Goal: Task Accomplishment & Management: Manage account settings

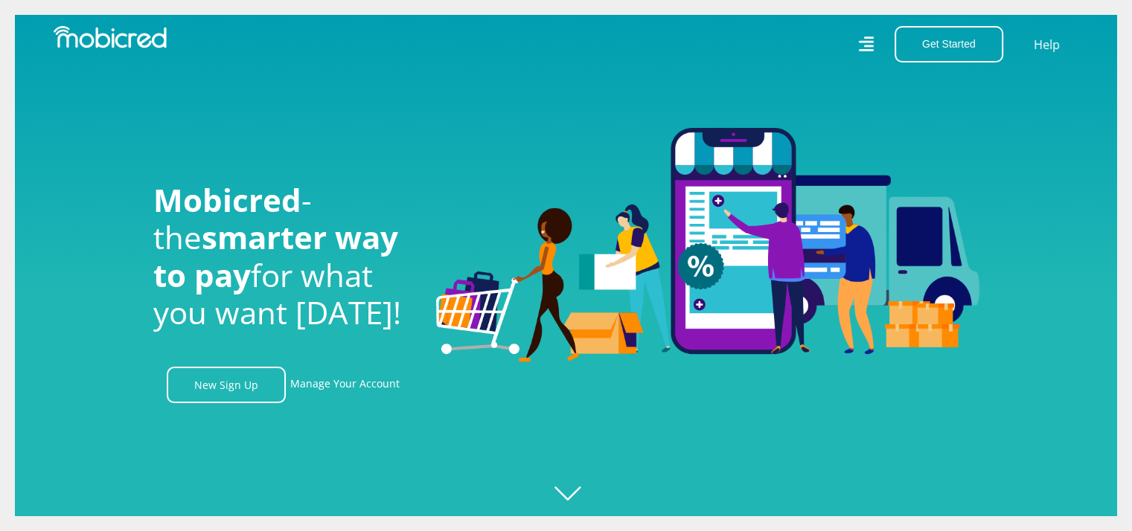
scroll to position [74, 0]
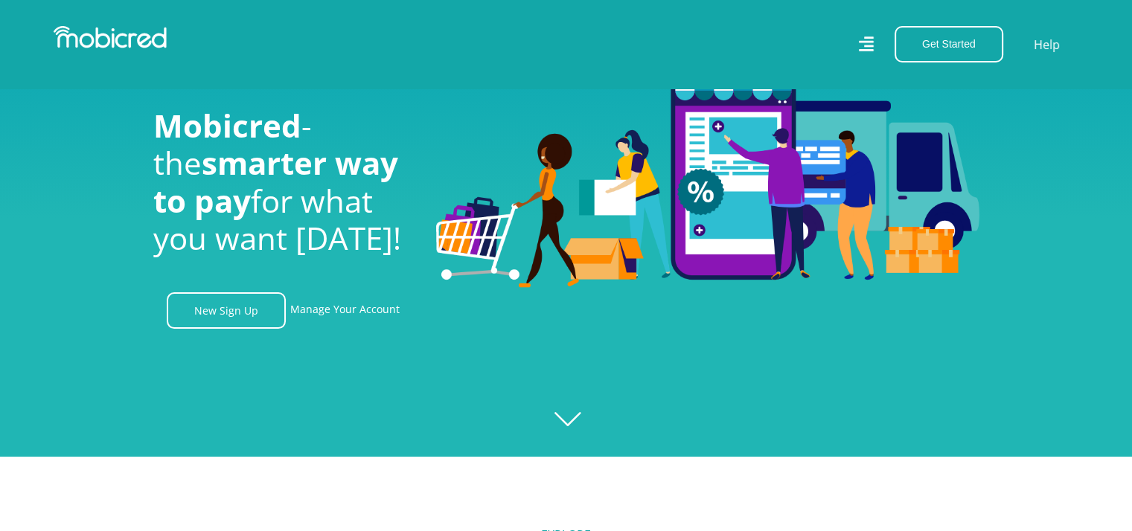
click at [864, 53] on icon at bounding box center [865, 44] width 15 height 22
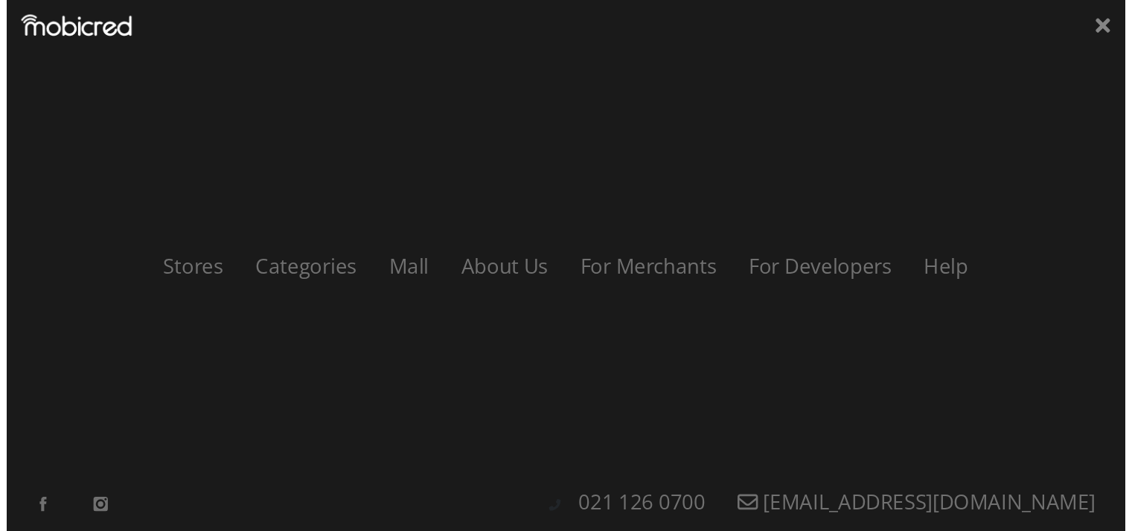
scroll to position [0, 1908]
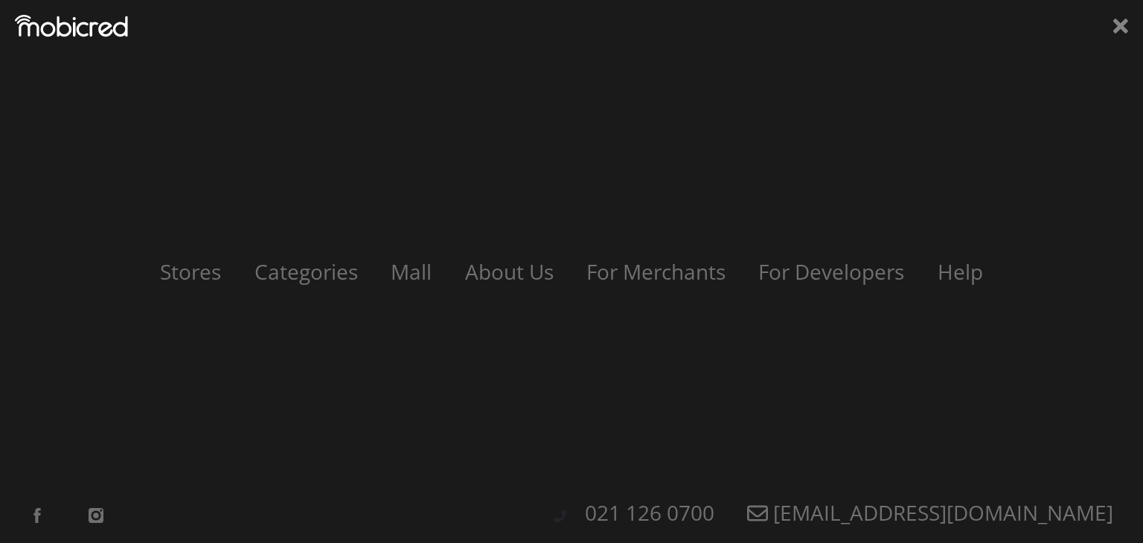
click at [1120, 42] on div "Stores Categories Mall About Us For Merchants For Developers Help Sign Up Sign …" at bounding box center [571, 271] width 1143 height 543
click at [1123, 22] on icon at bounding box center [1120, 26] width 15 height 15
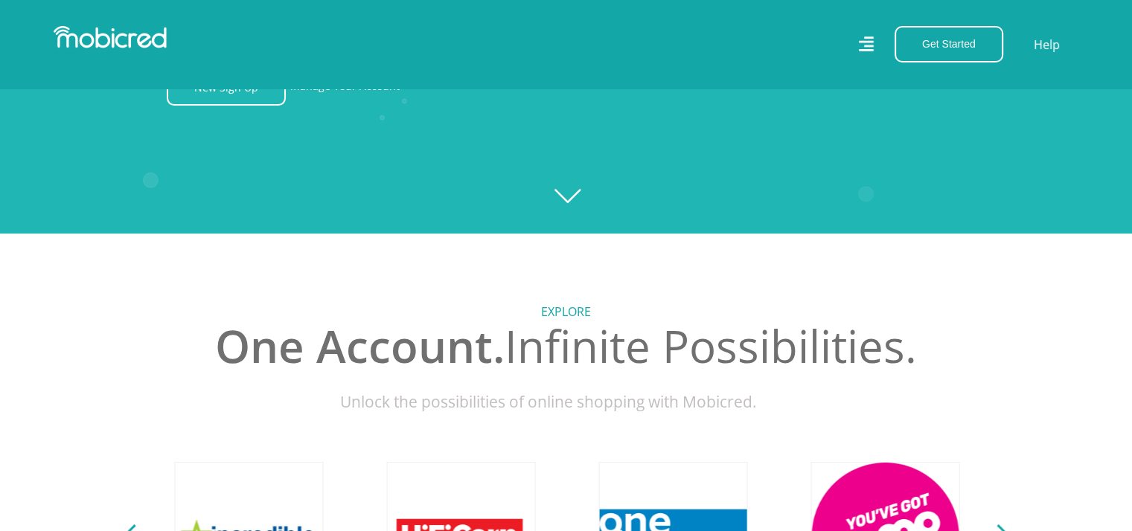
scroll to position [149, 0]
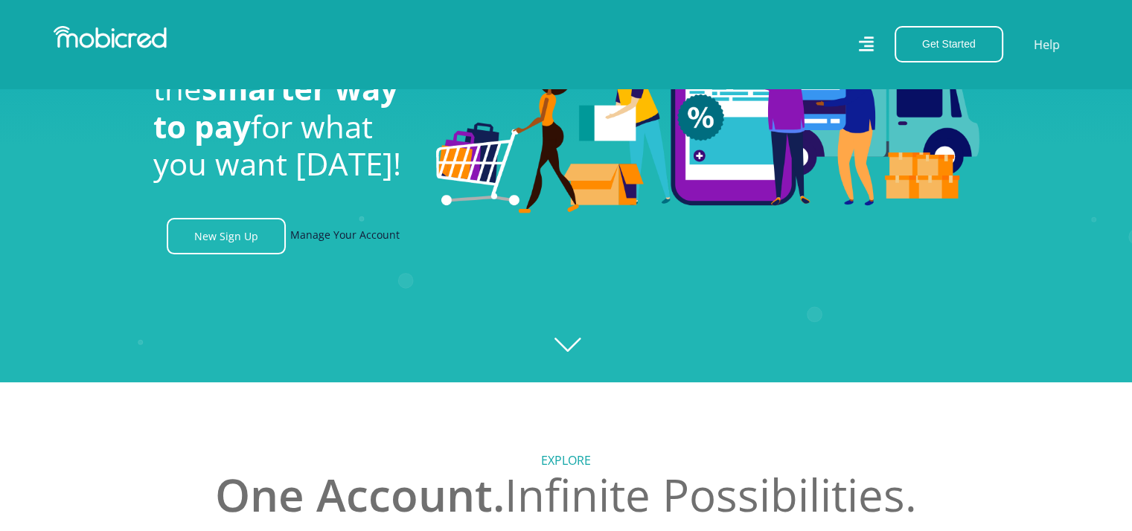
click at [345, 244] on link "Manage Your Account" at bounding box center [344, 236] width 109 height 36
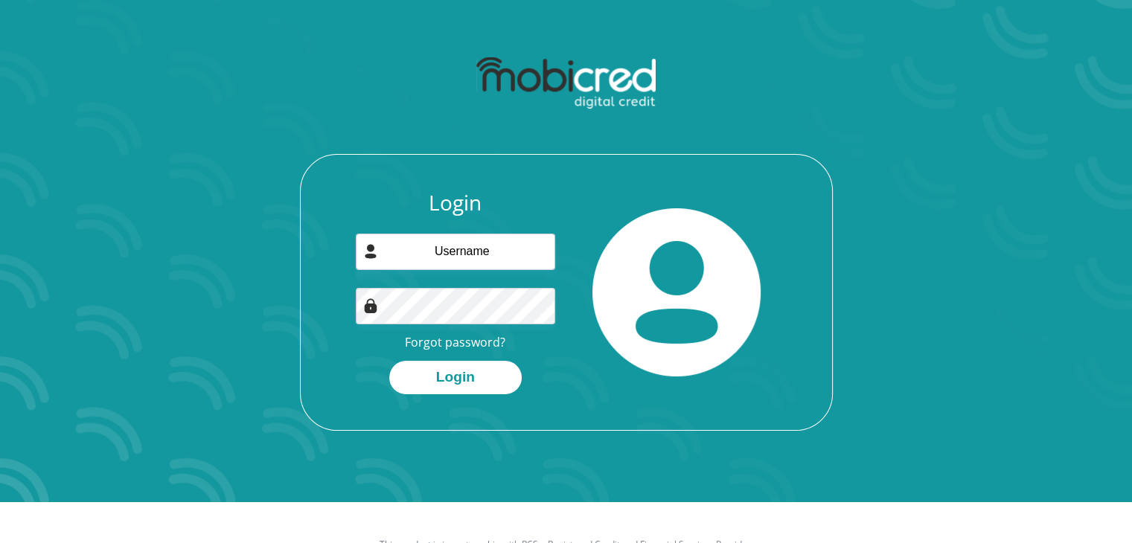
scroll to position [74, 0]
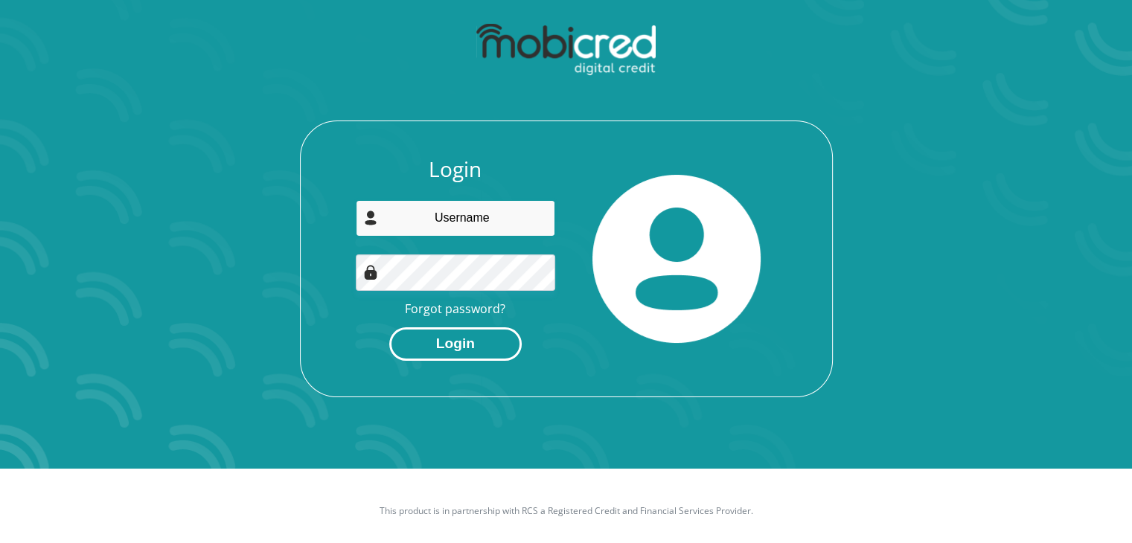
type input "[EMAIL_ADDRESS][DOMAIN_NAME]"
click at [433, 345] on button "Login" at bounding box center [455, 343] width 132 height 33
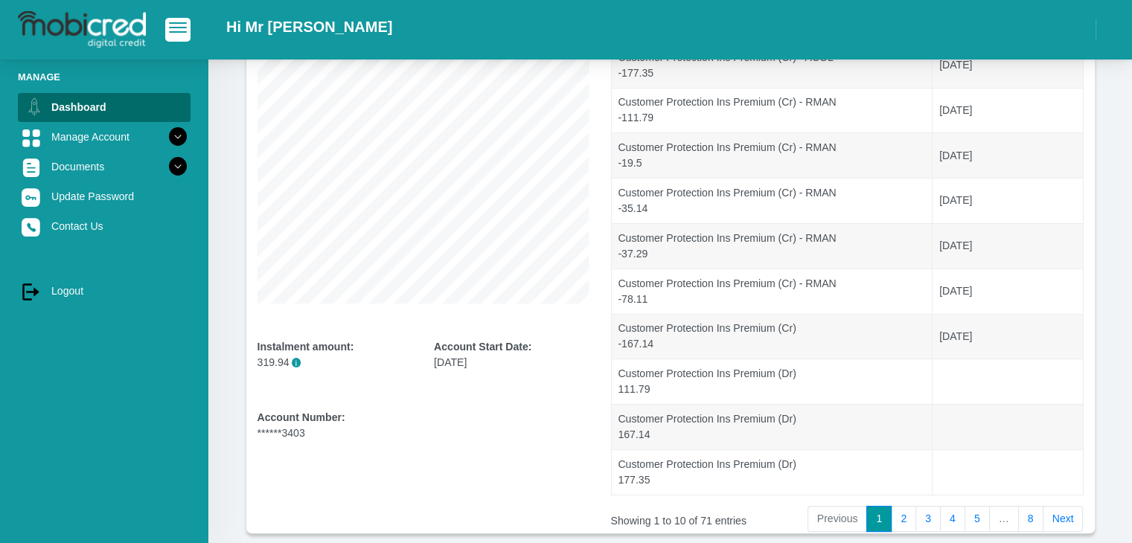
scroll to position [292, 0]
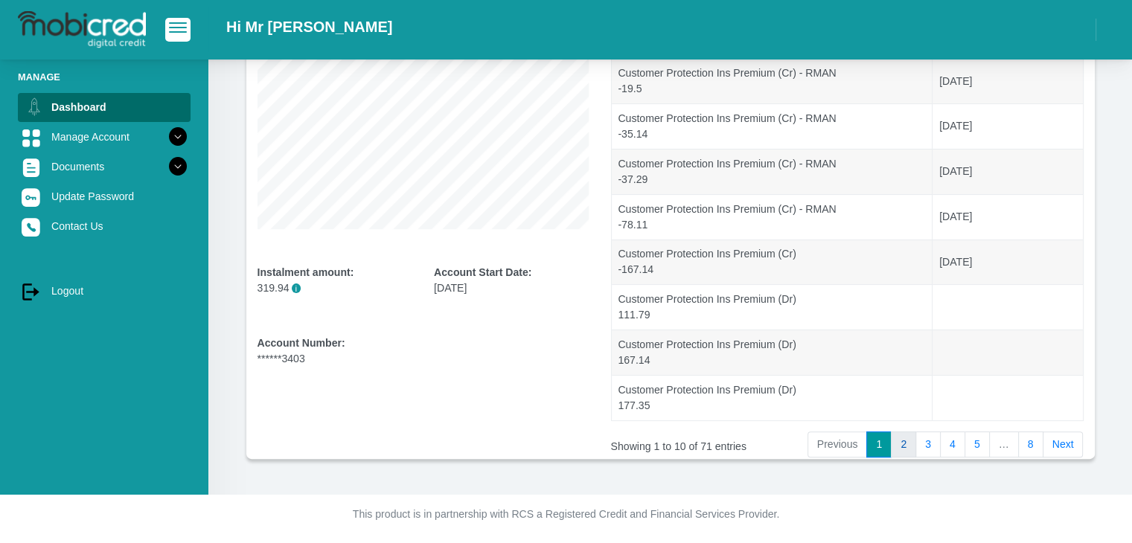
click at [908, 444] on link "2" at bounding box center [903, 445] width 25 height 27
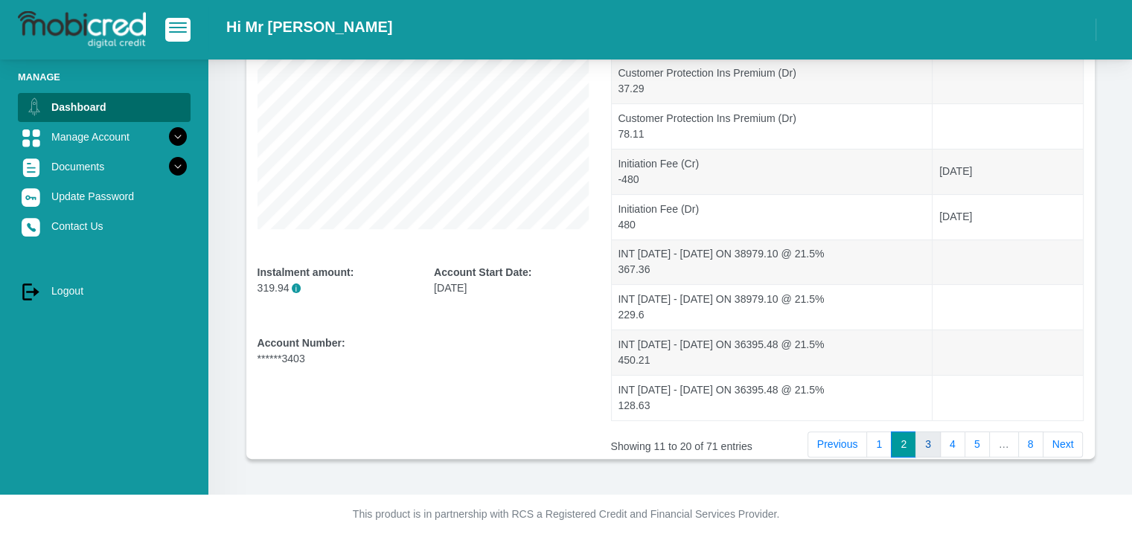
click at [932, 444] on link "3" at bounding box center [927, 445] width 25 height 27
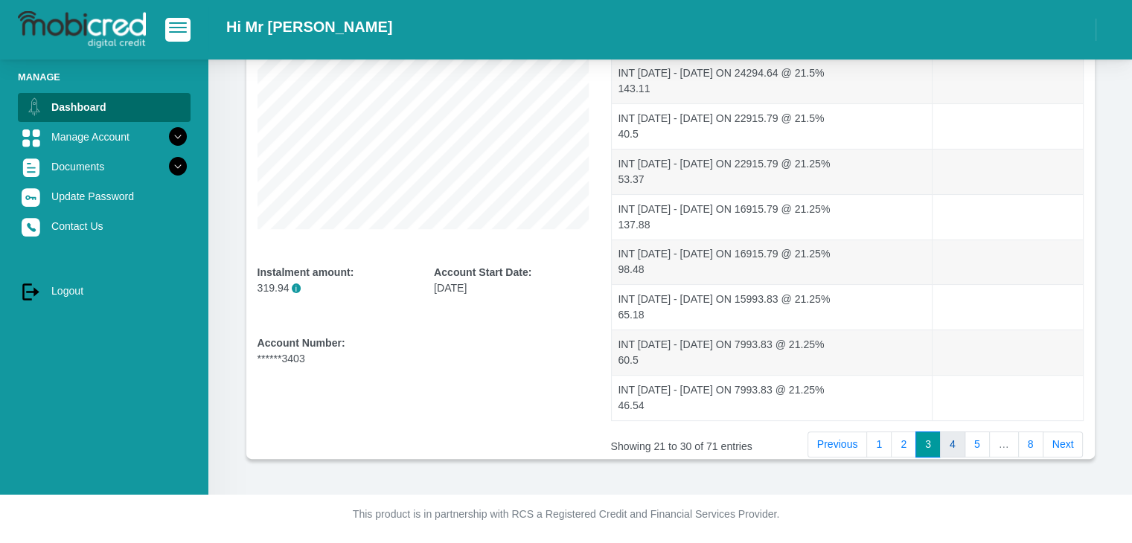
click at [962, 441] on link "4" at bounding box center [952, 445] width 25 height 27
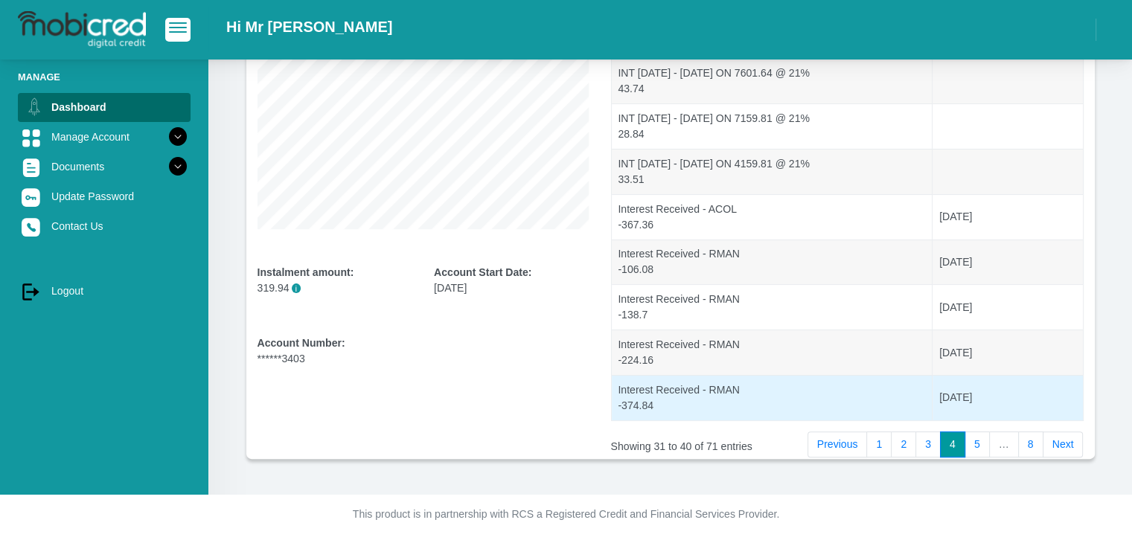
click at [970, 432] on link "5" at bounding box center [977, 445] width 25 height 27
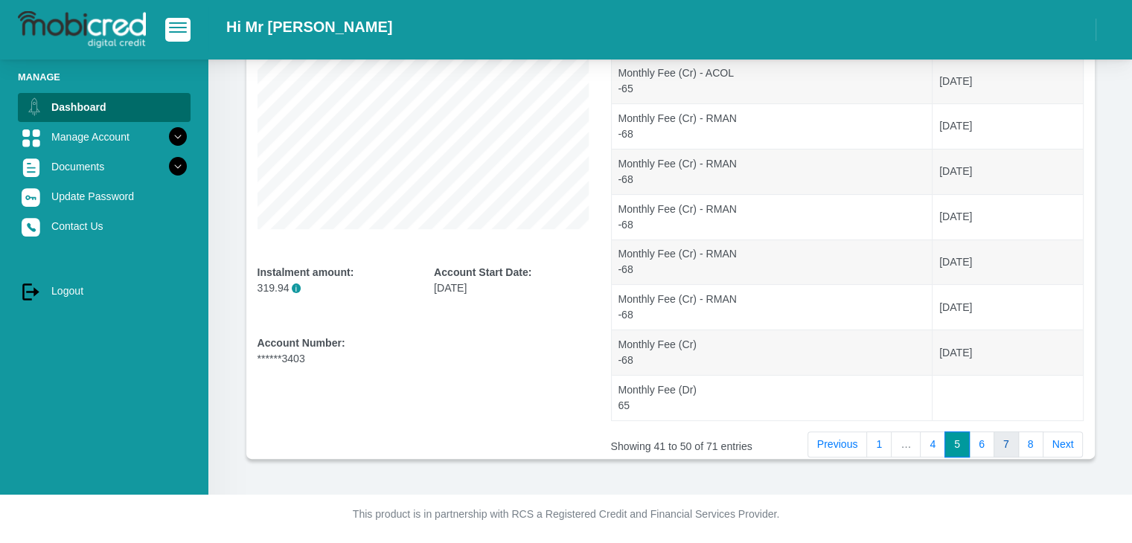
click at [1015, 446] on link "7" at bounding box center [1006, 445] width 25 height 27
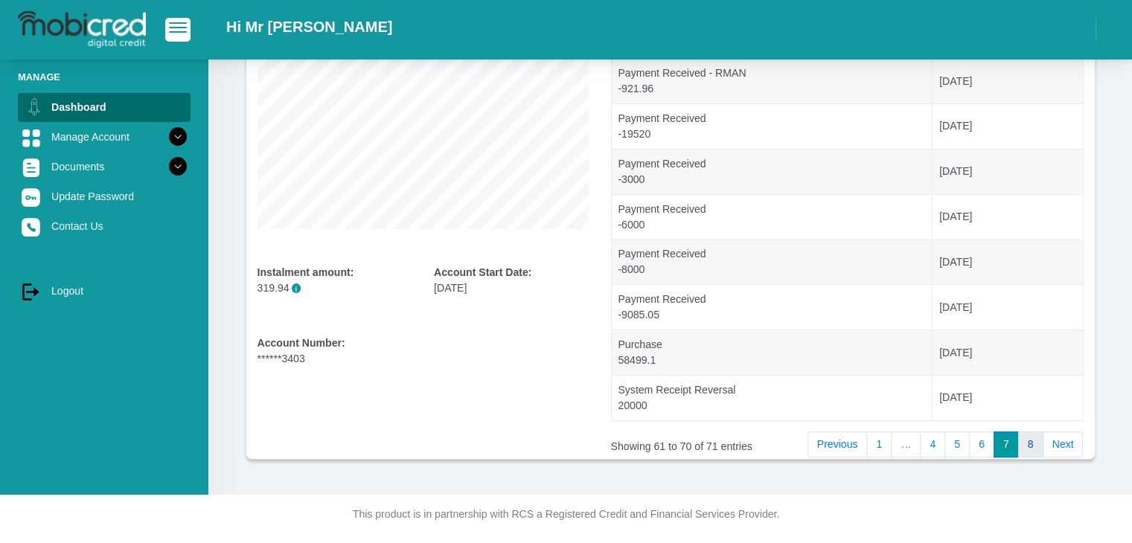
click at [1023, 445] on link "8" at bounding box center [1030, 445] width 25 height 27
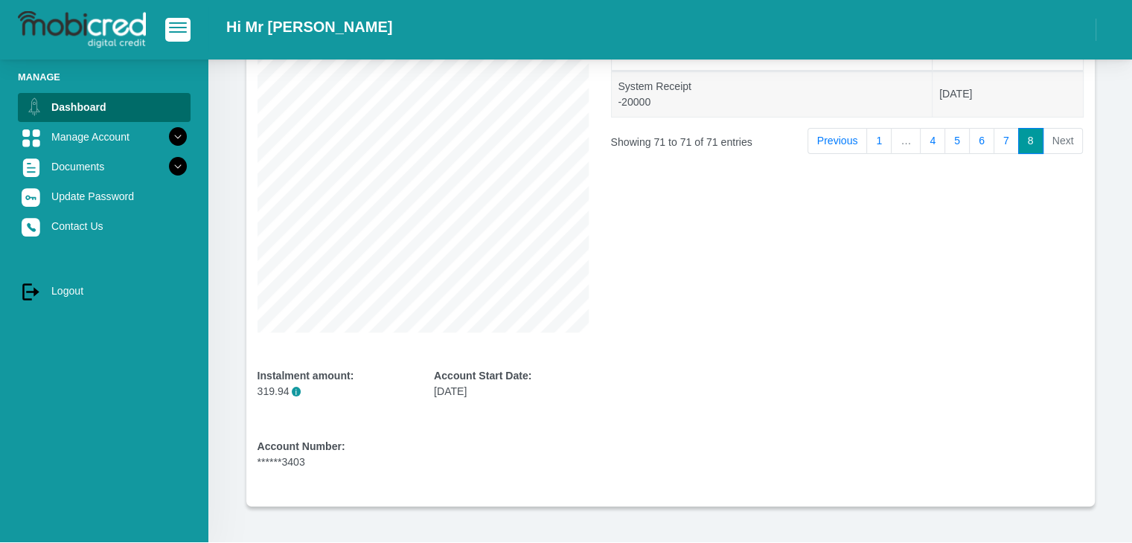
scroll to position [90, 0]
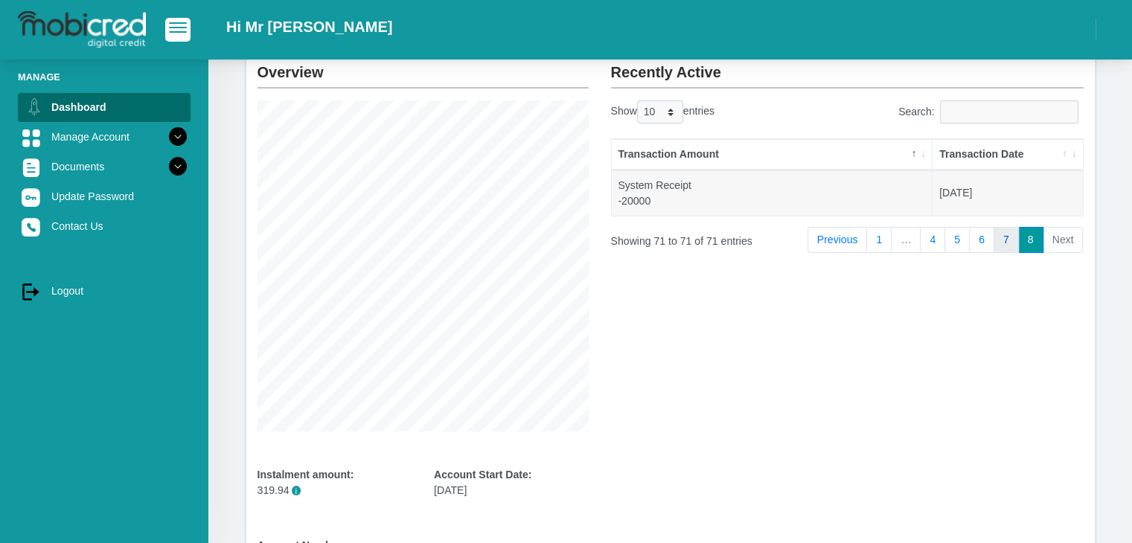
click at [1005, 240] on link "7" at bounding box center [1006, 240] width 25 height 27
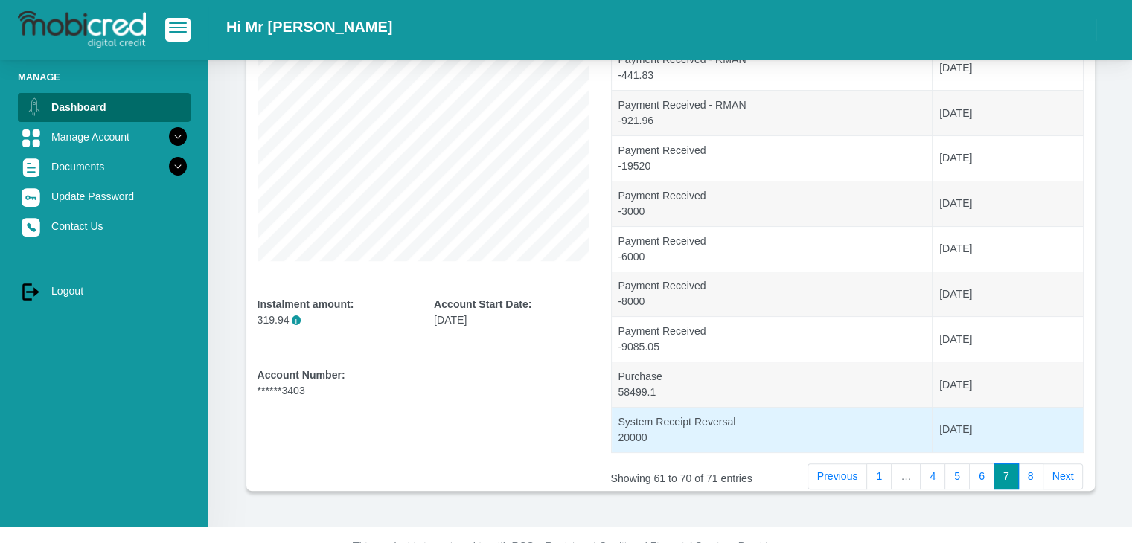
scroll to position [292, 0]
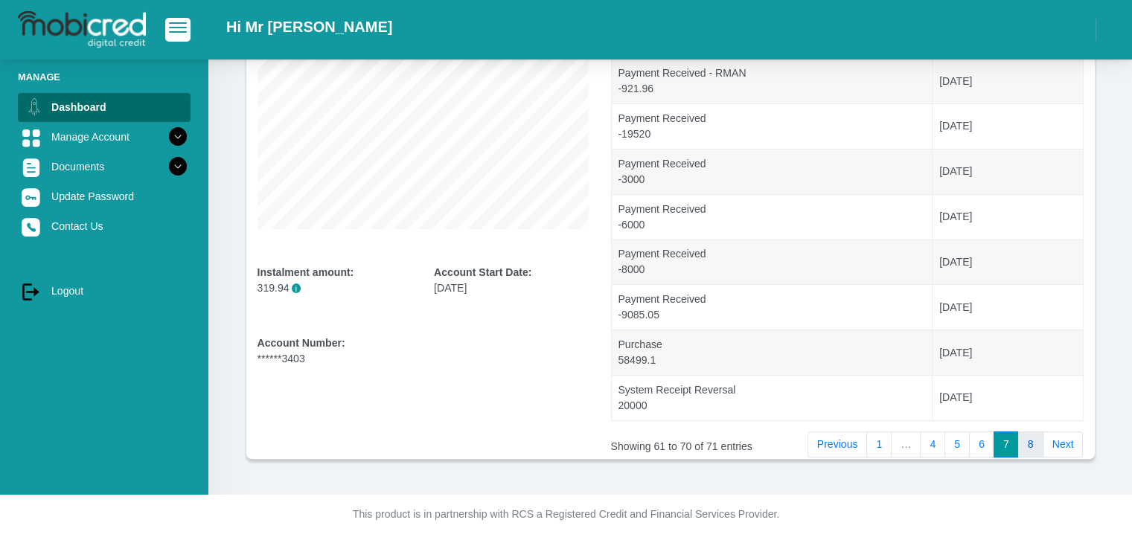
click at [1037, 449] on link "8" at bounding box center [1030, 445] width 25 height 27
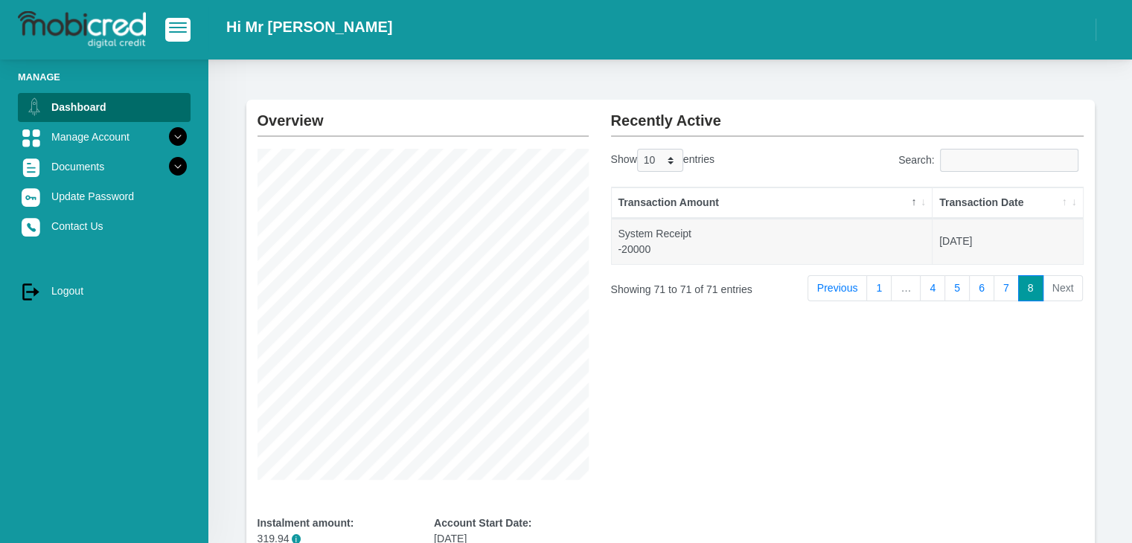
scroll to position [16, 0]
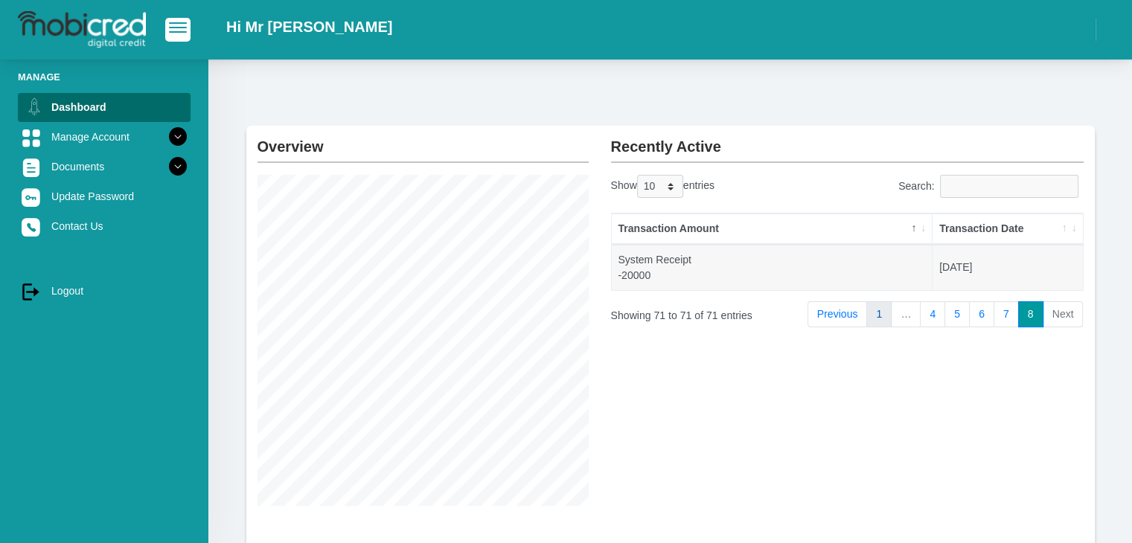
click at [886, 319] on link "1" at bounding box center [878, 314] width 25 height 27
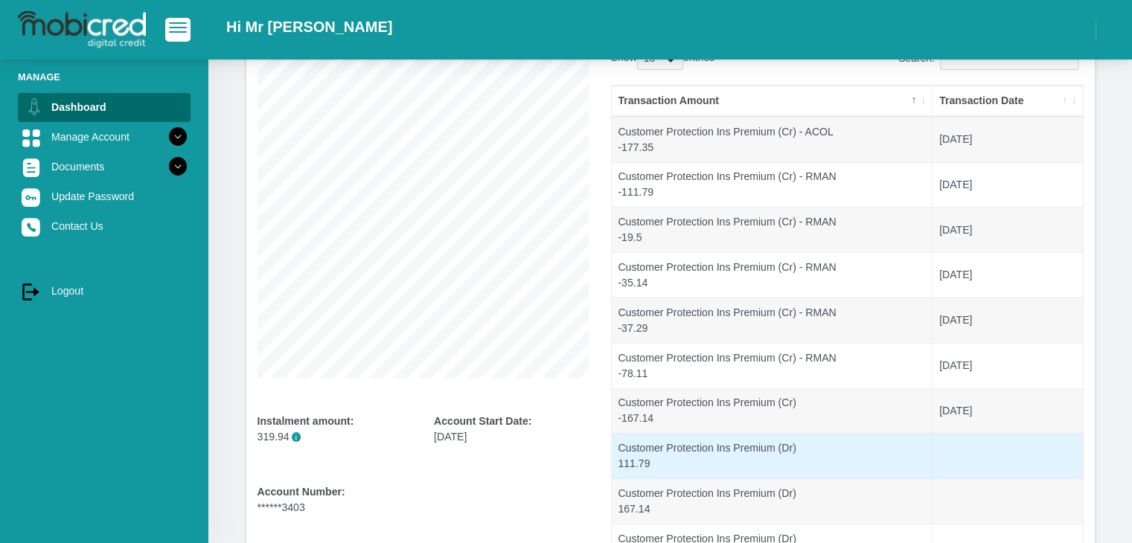
scroll to position [218, 0]
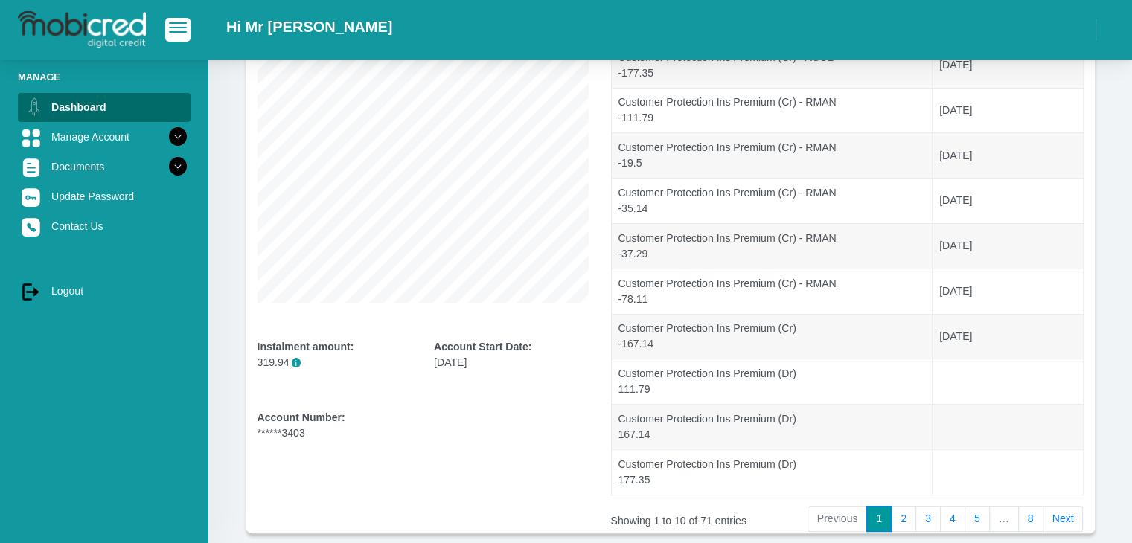
drag, startPoint x: 522, startPoint y: 364, endPoint x: 429, endPoint y: 363, distance: 93.8
click at [400, 361] on div "Instalment amount: 319.94 i Account Start Date: 24 February 2025" at bounding box center [423, 357] width 354 height 106
click at [432, 365] on div "Account Start Date: 24 February 2025" at bounding box center [511, 368] width 177 height 59
drag, startPoint x: 435, startPoint y: 367, endPoint x: 516, endPoint y: 368, distance: 81.9
click at [516, 368] on div "Account Start Date: 24 February 2025" at bounding box center [511, 354] width 155 height 31
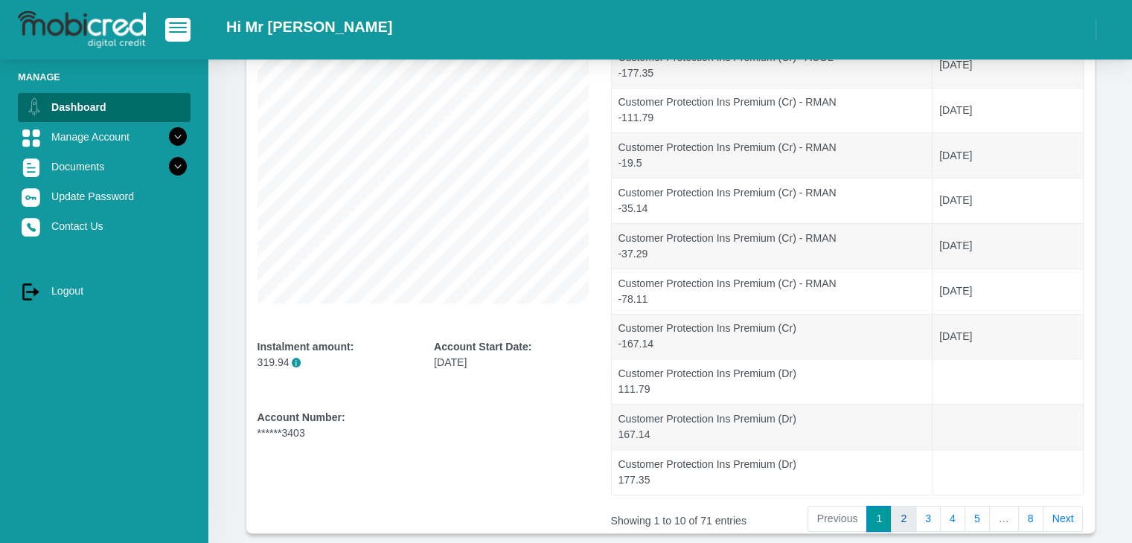
click at [909, 512] on link "2" at bounding box center [903, 519] width 25 height 27
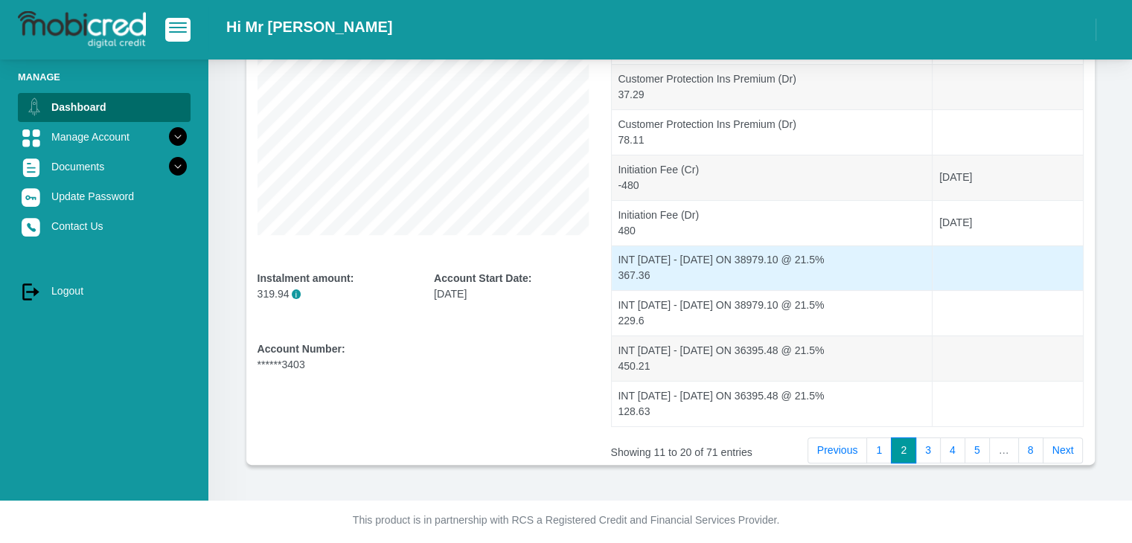
scroll to position [292, 0]
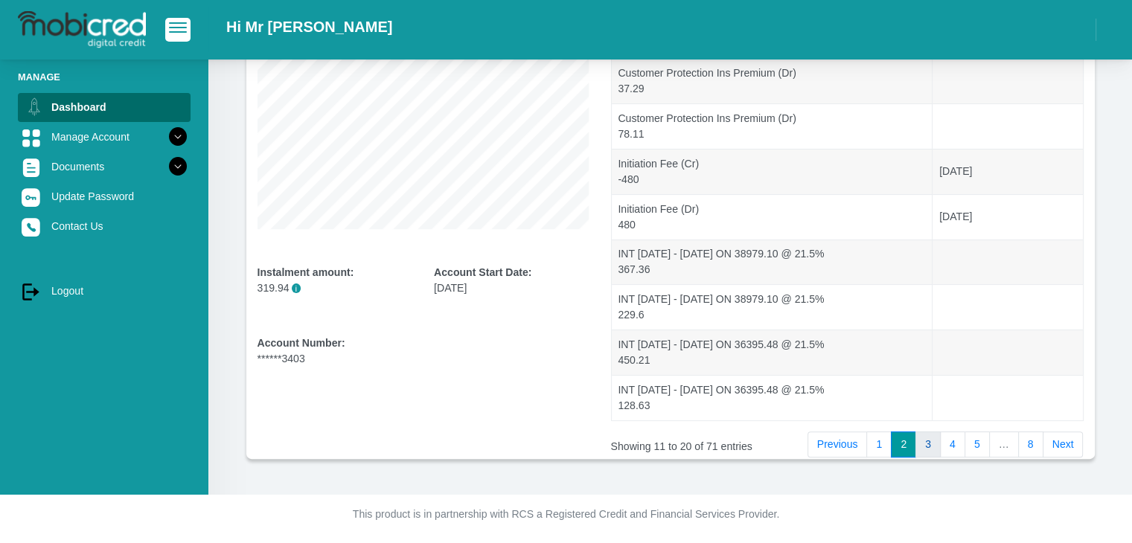
click at [924, 439] on link "3" at bounding box center [927, 445] width 25 height 27
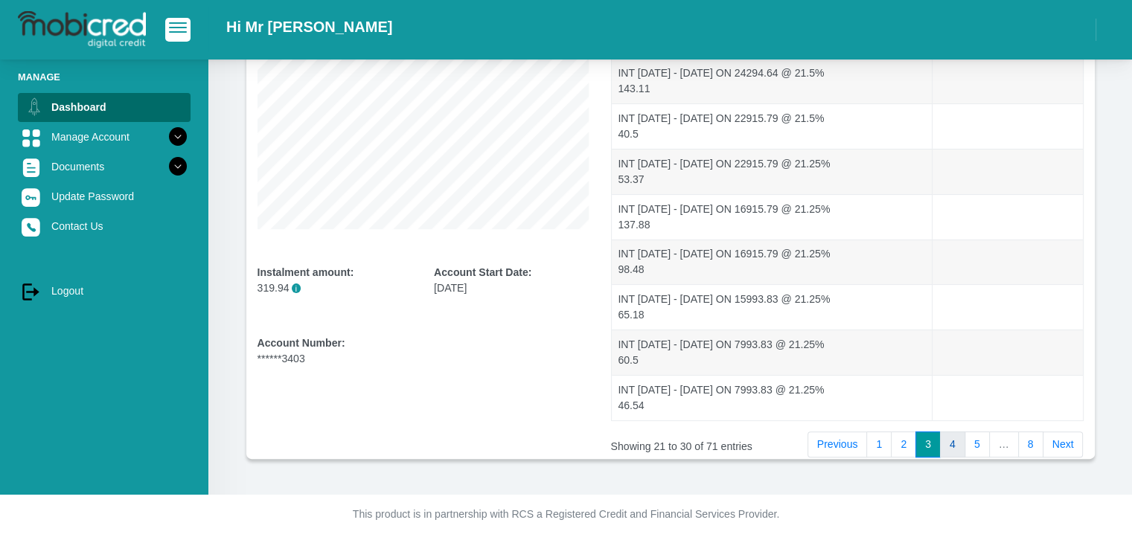
click at [947, 449] on link "4" at bounding box center [952, 445] width 25 height 27
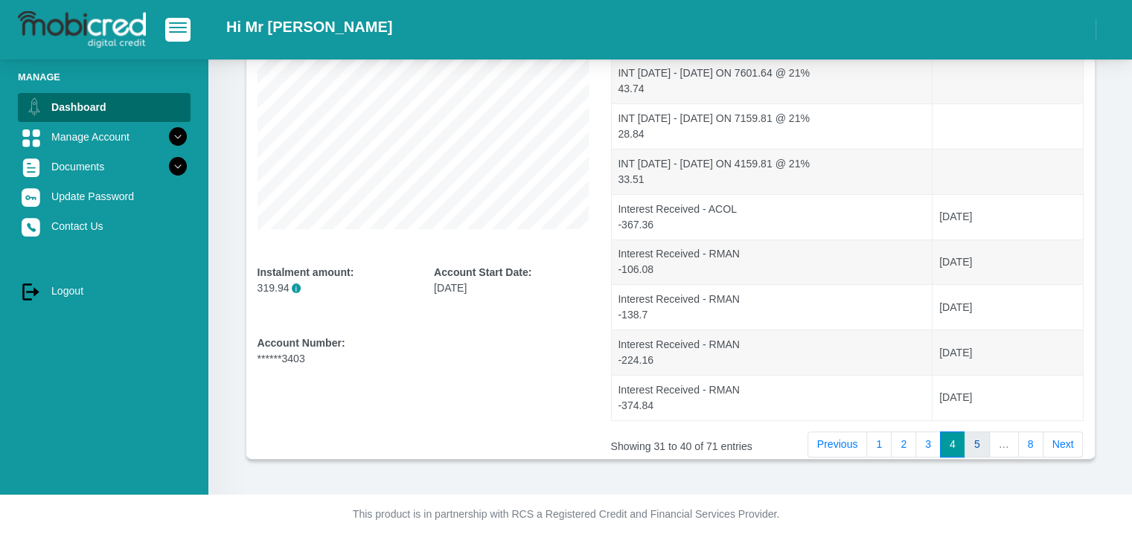
click at [975, 447] on link "5" at bounding box center [977, 445] width 25 height 27
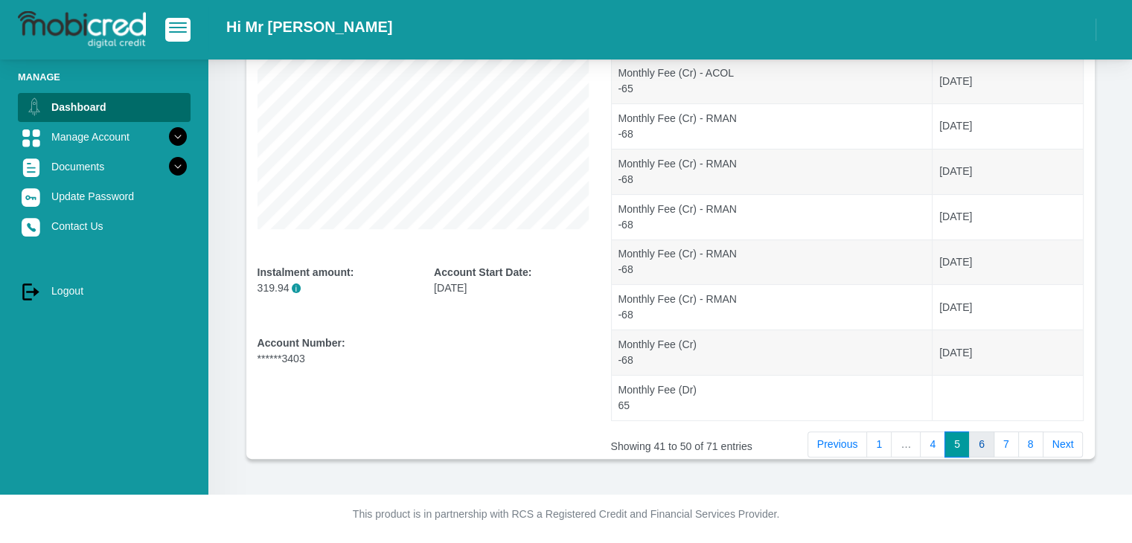
click at [977, 441] on link "6" at bounding box center [981, 445] width 25 height 27
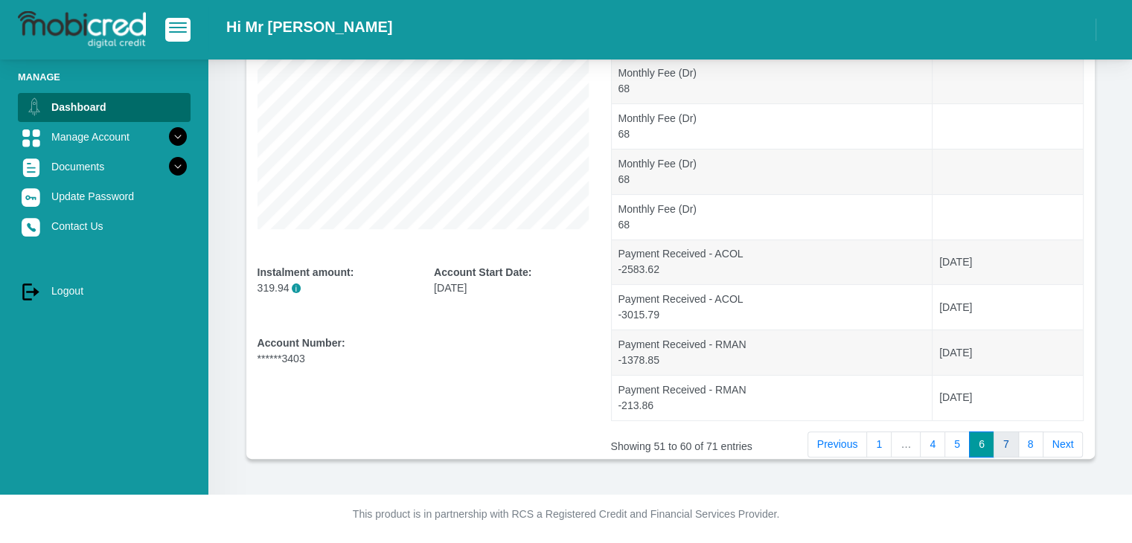
click at [1010, 444] on link "7" at bounding box center [1006, 445] width 25 height 27
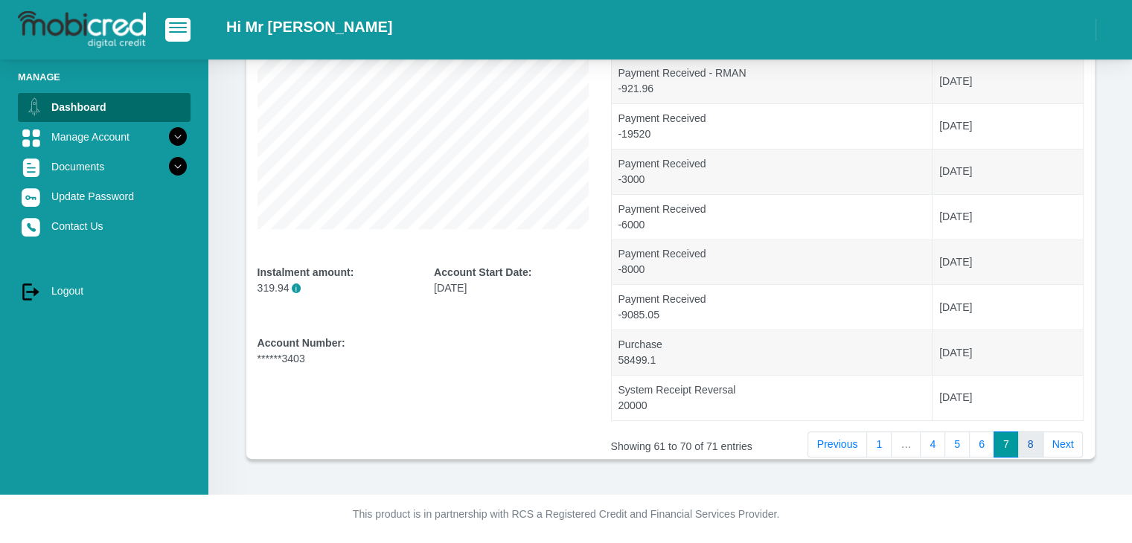
click at [1032, 444] on link "8" at bounding box center [1030, 445] width 25 height 27
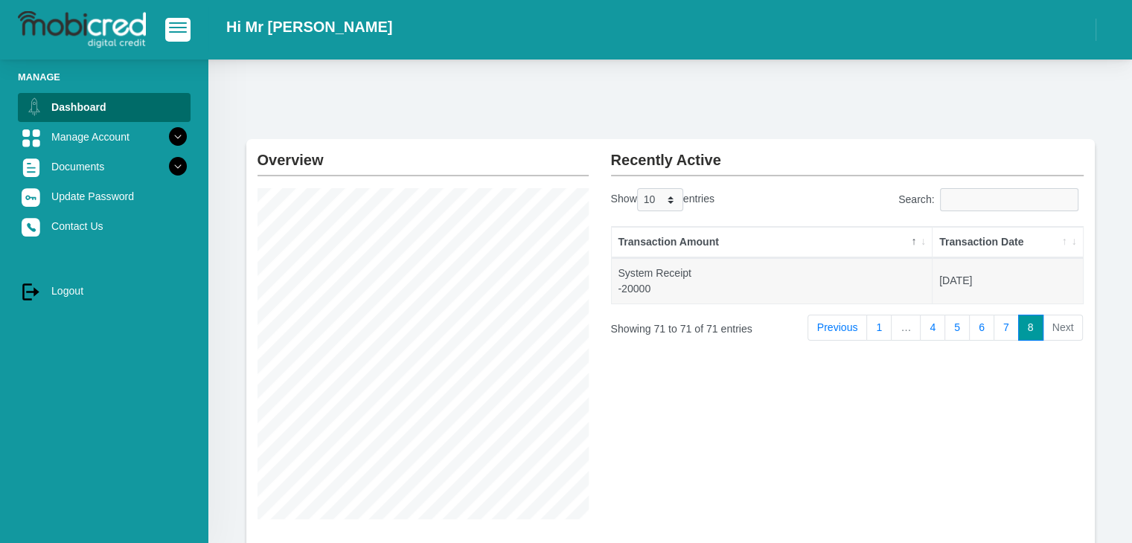
scroll to position [0, 0]
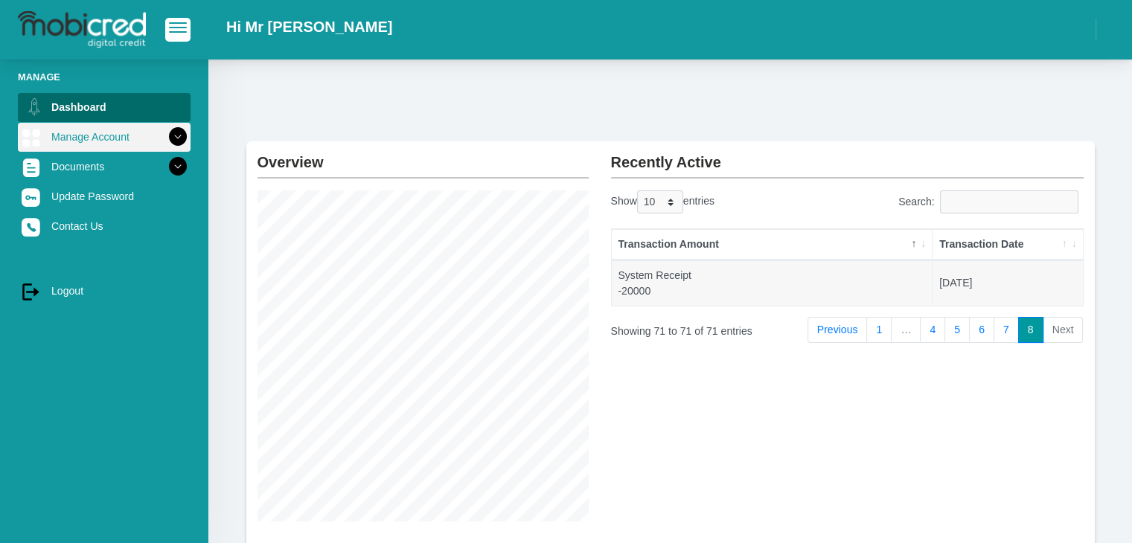
click at [105, 129] on link "Manage Account" at bounding box center [104, 137] width 173 height 28
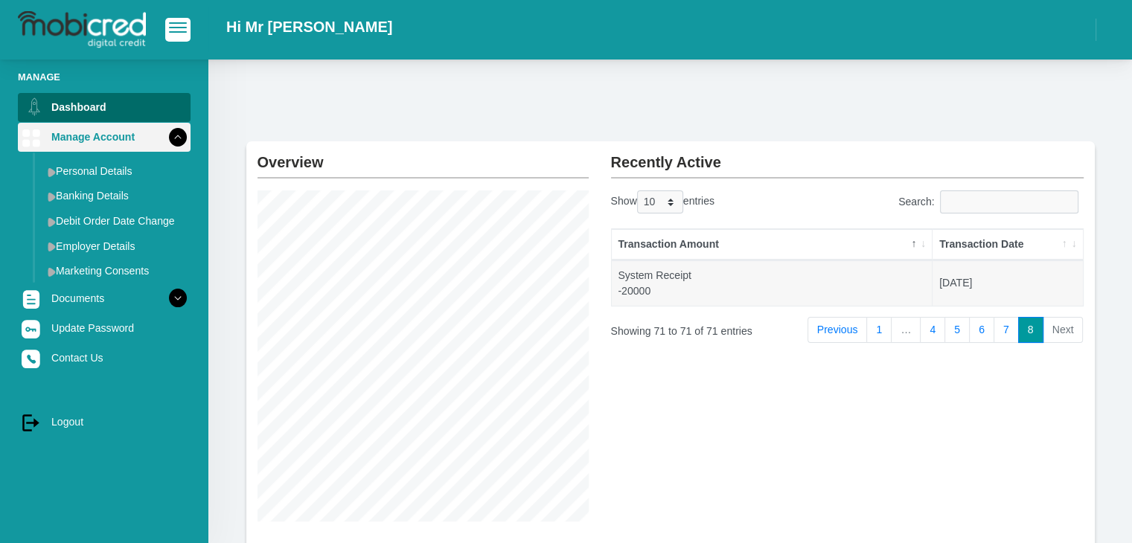
click at [76, 132] on link "Manage Account" at bounding box center [104, 137] width 173 height 28
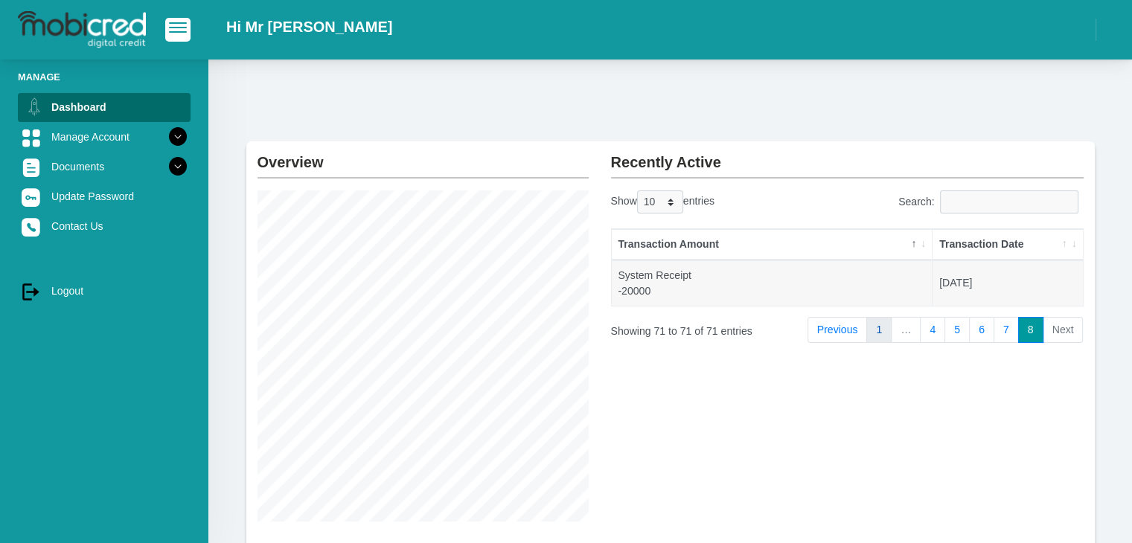
click at [881, 330] on link "1" at bounding box center [878, 330] width 25 height 27
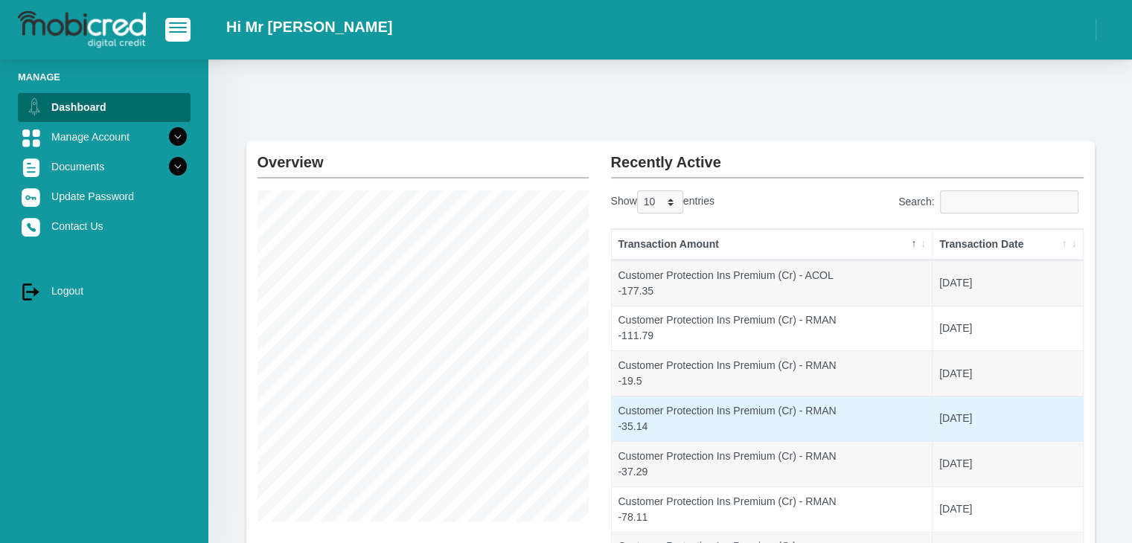
scroll to position [74, 0]
